Goal: Browse casually: Explore the website without a specific task or goal

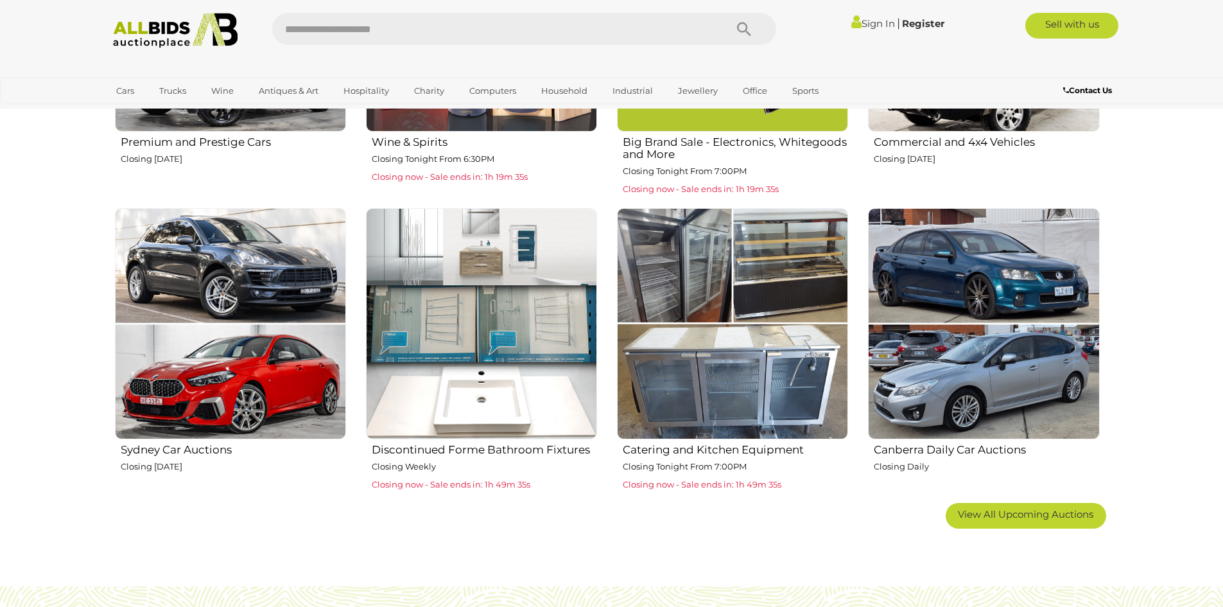
scroll to position [706, 0]
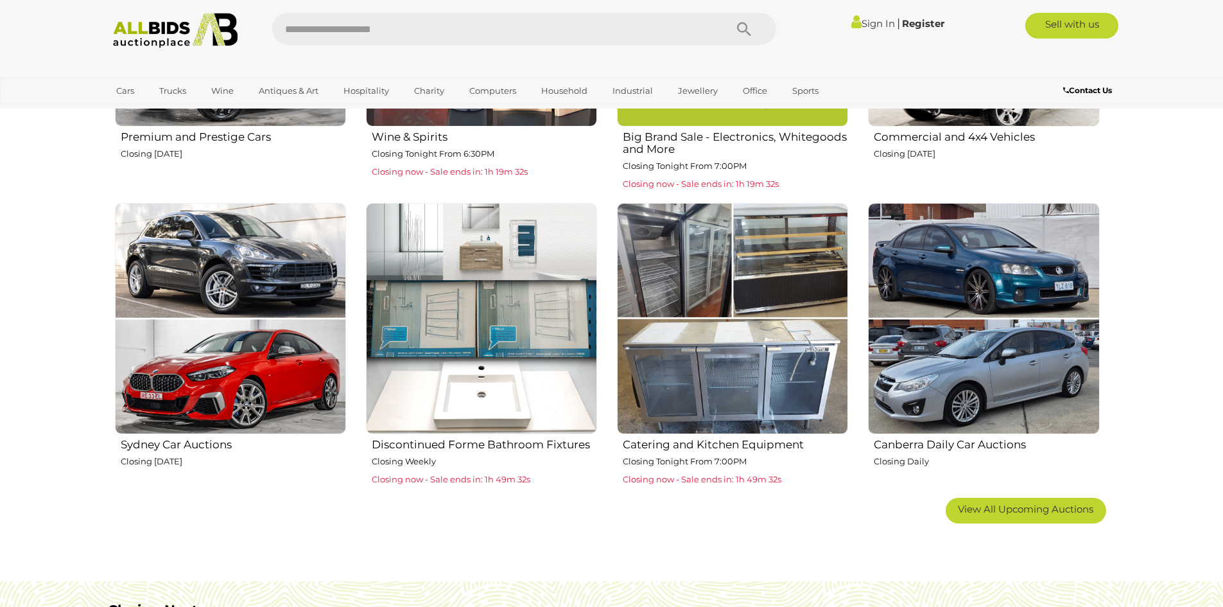
click at [488, 347] on img at bounding box center [481, 318] width 231 height 231
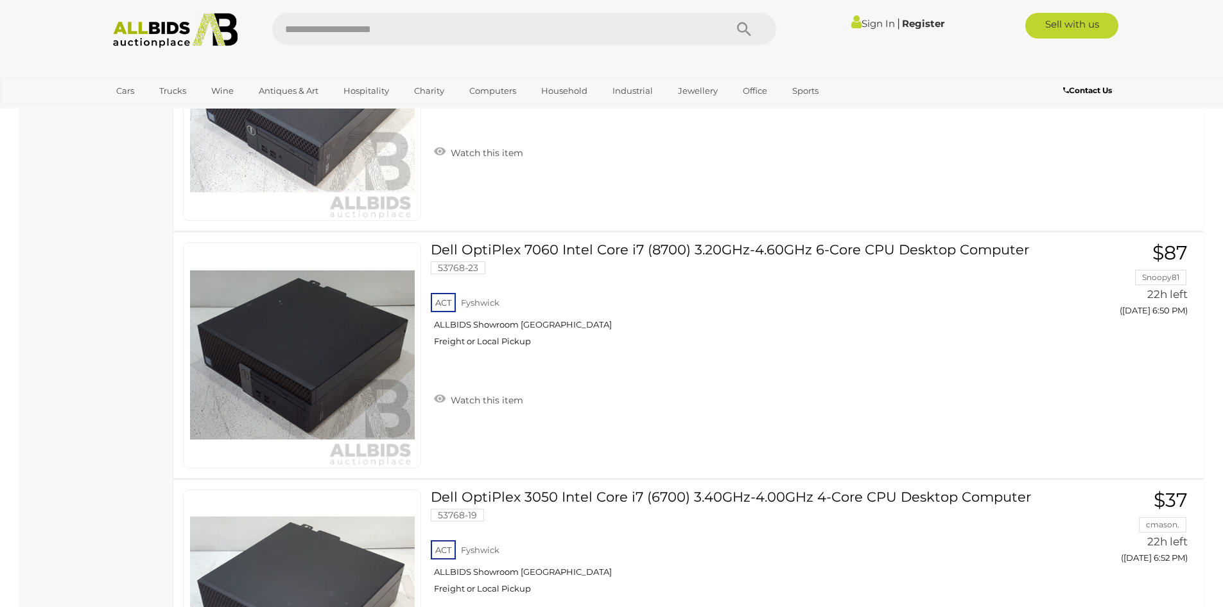
scroll to position [1284, 0]
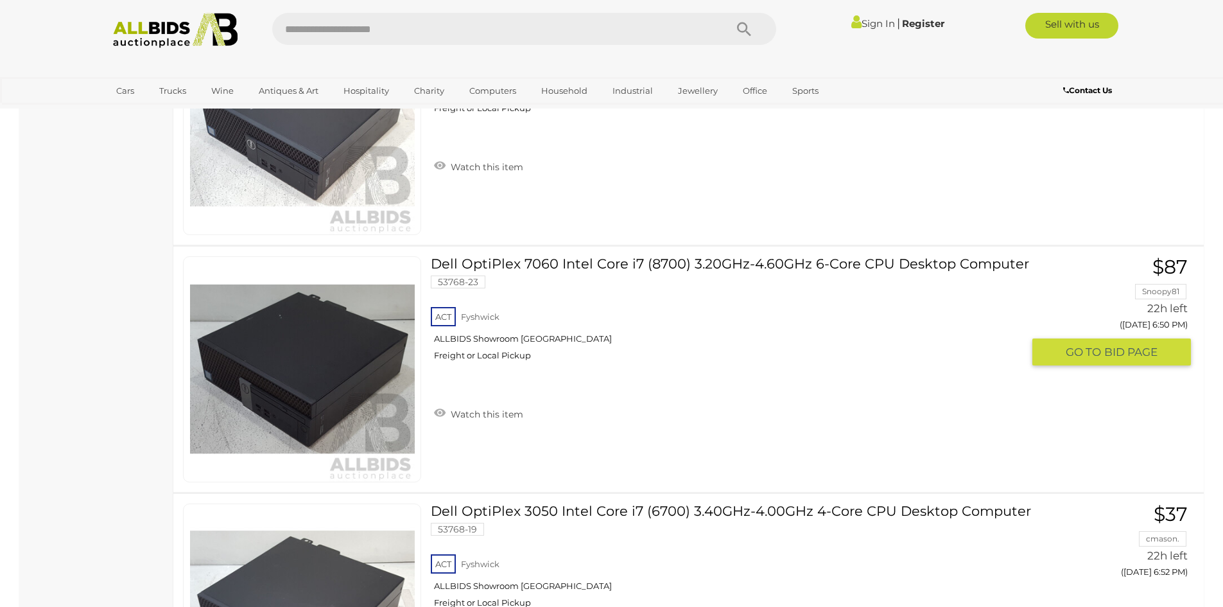
click at [584, 258] on link "Dell OptiPlex 7060 Intel Core i7 (8700) 3.20GHz-4.60GHz 6-Core CPU Desktop Comp…" at bounding box center [732, 313] width 582 height 114
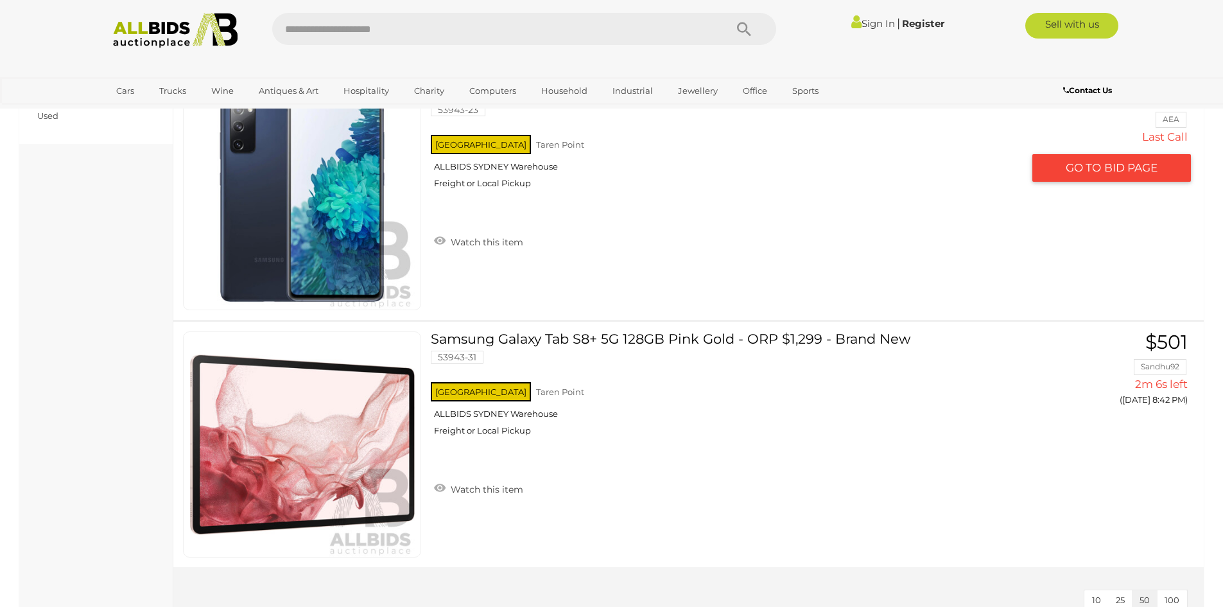
scroll to position [771, 0]
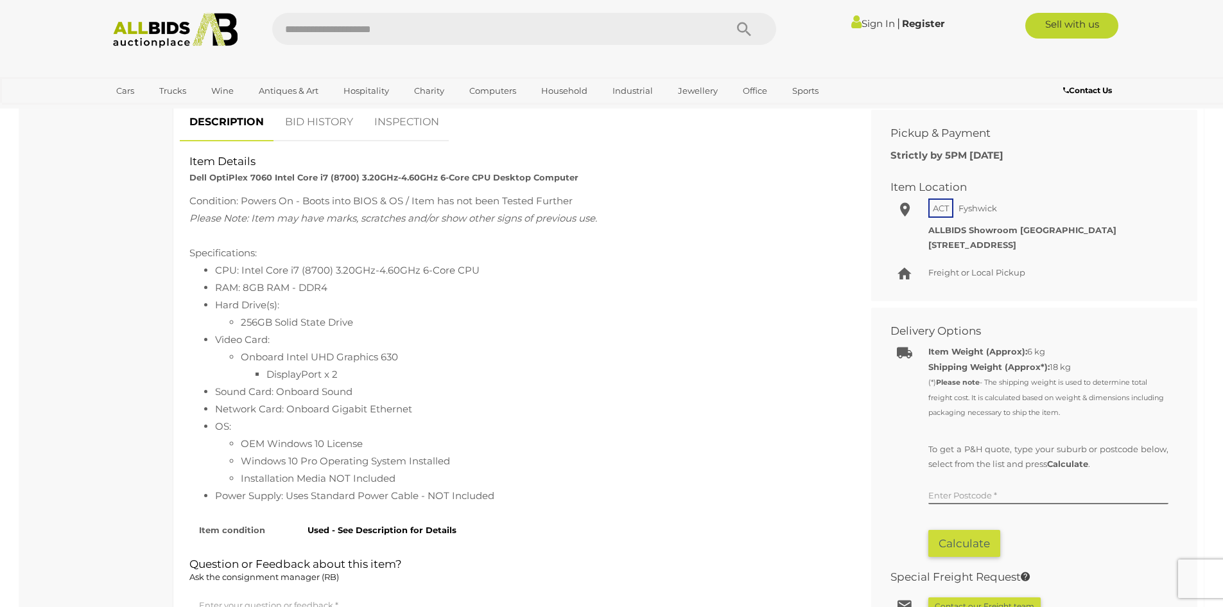
scroll to position [578, 0]
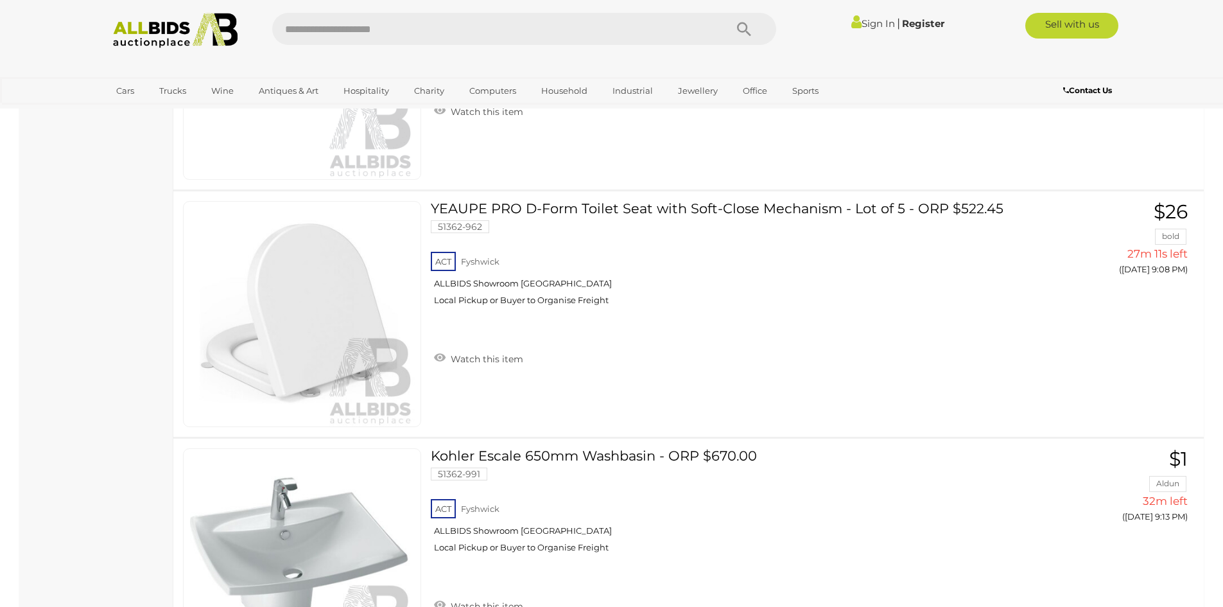
scroll to position [2440, 0]
